Goal: Information Seeking & Learning: Learn about a topic

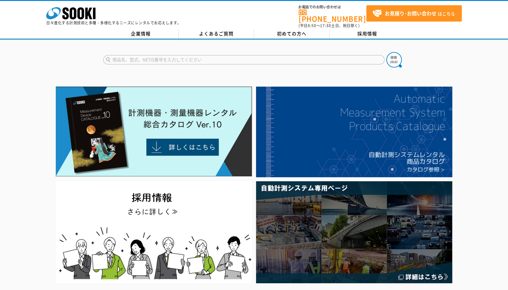
click at [172, 58] on input "text" at bounding box center [243, 59] width 281 height 9
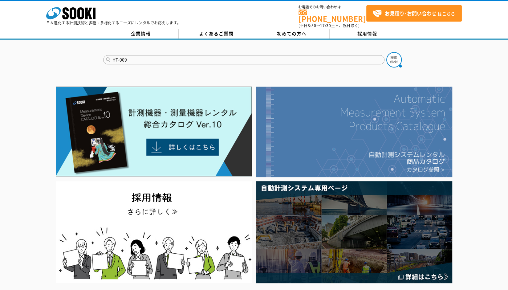
type input "HT-009"
click at [386, 52] on button at bounding box center [393, 59] width 15 height 15
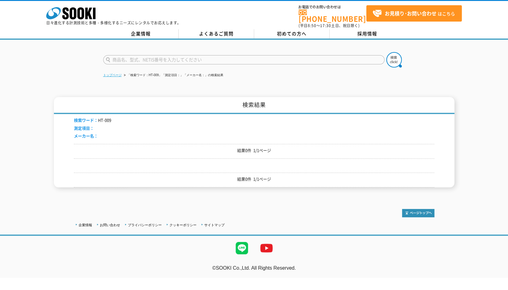
click at [108, 73] on link "トップページ" at bounding box center [112, 74] width 18 height 3
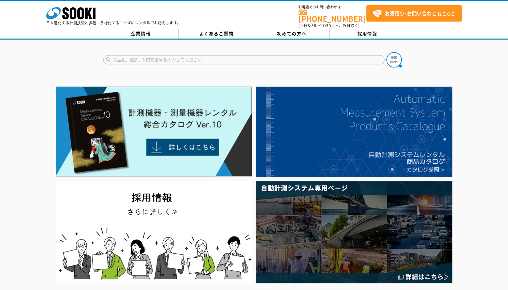
click at [177, 58] on input "text" at bounding box center [243, 59] width 281 height 9
type input "回転計"
click at [386, 52] on button at bounding box center [393, 59] width 15 height 15
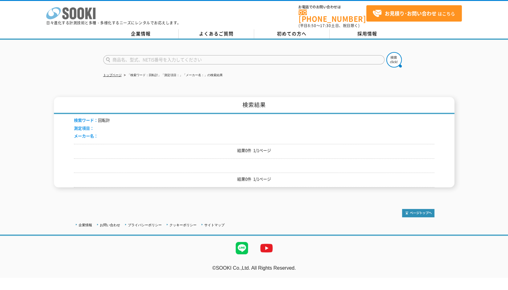
click at [80, 13] on icon at bounding box center [80, 13] width 7 height 12
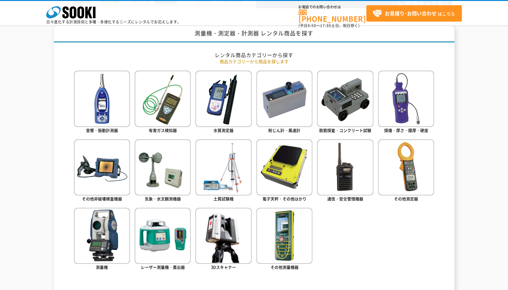
scroll to position [277, 0]
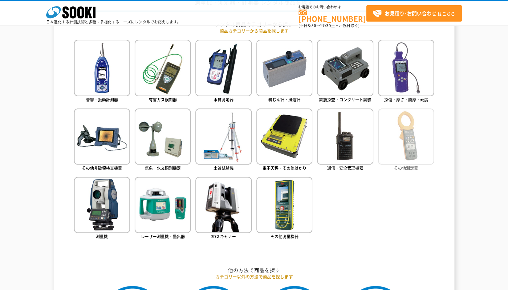
click at [411, 136] on img at bounding box center [406, 136] width 56 height 56
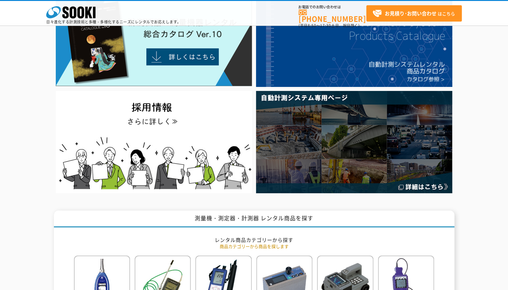
scroll to position [0, 0]
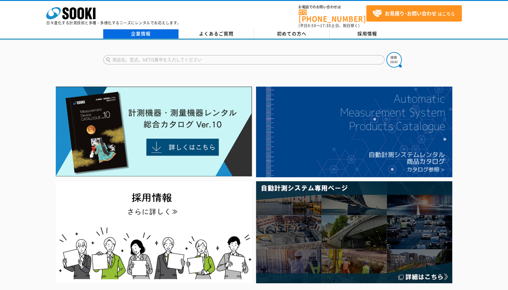
click at [136, 30] on link "企業情報" at bounding box center [141, 33] width 76 height 9
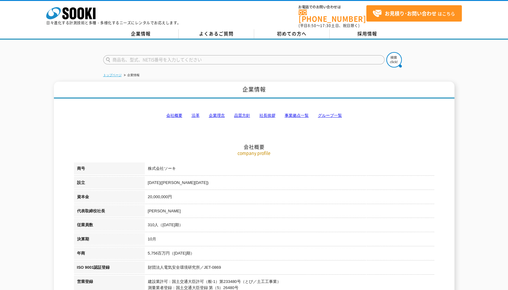
click at [109, 73] on link "トップページ" at bounding box center [112, 74] width 18 height 3
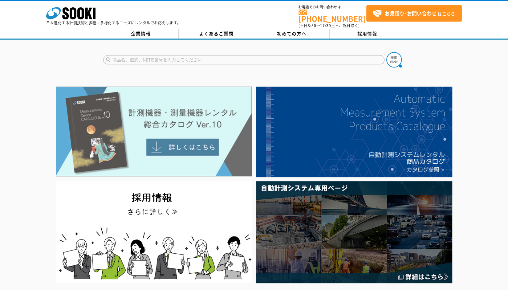
click at [193, 140] on img at bounding box center [154, 132] width 196 height 90
